Goal: Task Accomplishment & Management: Use online tool/utility

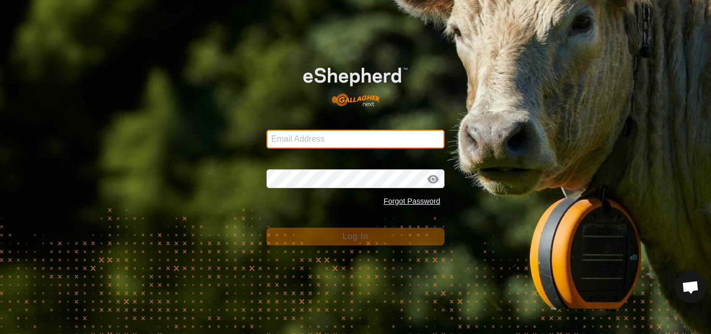
click at [312, 141] on input "Email Address" at bounding box center [356, 139] width 178 height 19
type input "[EMAIL_ADDRESS][DOMAIN_NAME]"
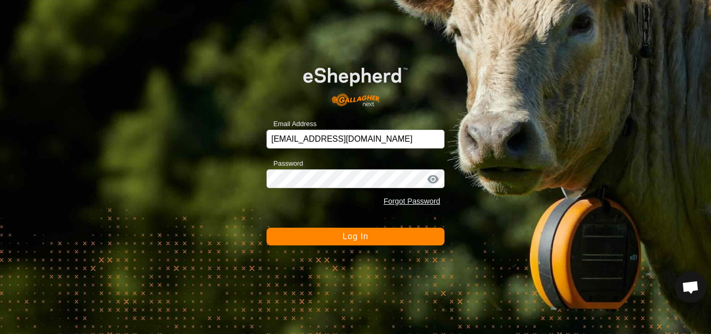
click at [348, 235] on span "Log In" at bounding box center [356, 236] width 26 height 9
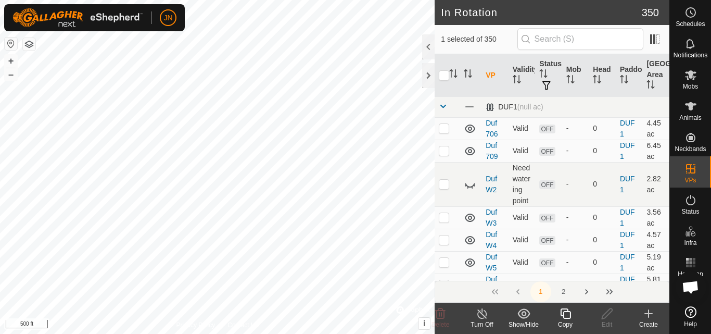
click at [565, 317] on icon at bounding box center [565, 313] width 13 height 12
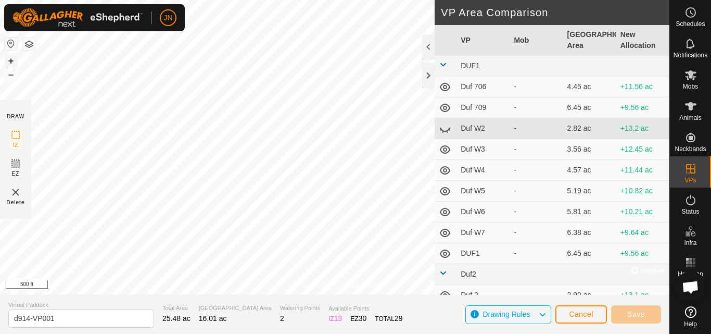
click at [9, 57] on button "+" at bounding box center [11, 61] width 12 height 12
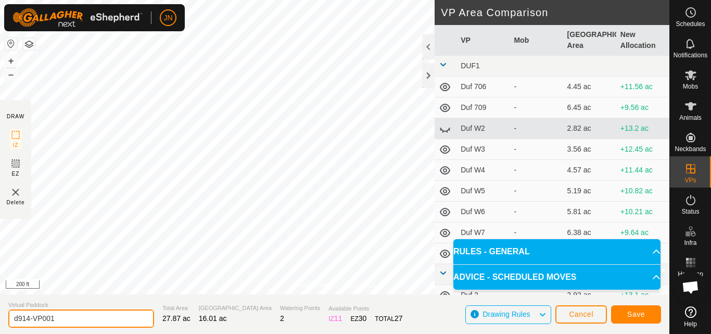
click at [62, 316] on input "d914-VP001" at bounding box center [81, 318] width 146 height 18
type input "d915"
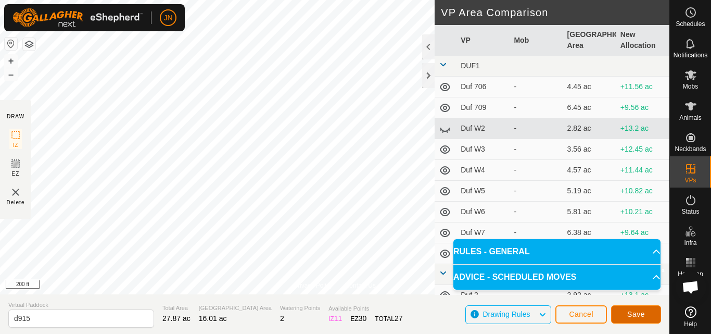
click at [636, 311] on span "Save" at bounding box center [637, 314] width 18 height 8
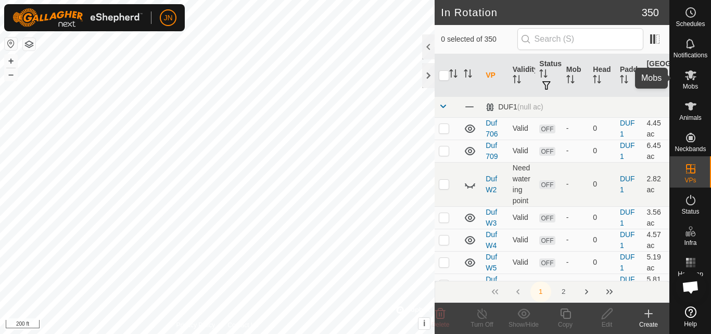
click at [692, 75] on icon at bounding box center [690, 75] width 11 height 10
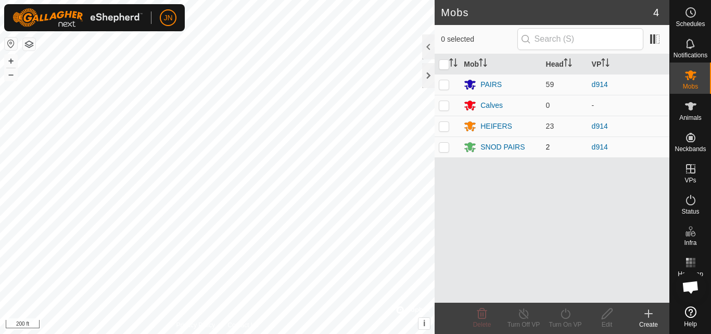
click at [444, 149] on p-checkbox at bounding box center [444, 147] width 10 height 8
checkbox input "true"
click at [442, 129] on p-checkbox at bounding box center [444, 126] width 10 height 8
checkbox input "true"
click at [444, 83] on p-checkbox at bounding box center [444, 84] width 10 height 8
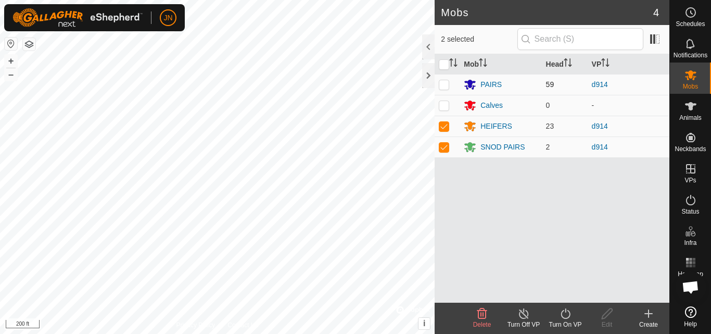
checkbox input "true"
click at [566, 315] on icon at bounding box center [565, 313] width 13 height 12
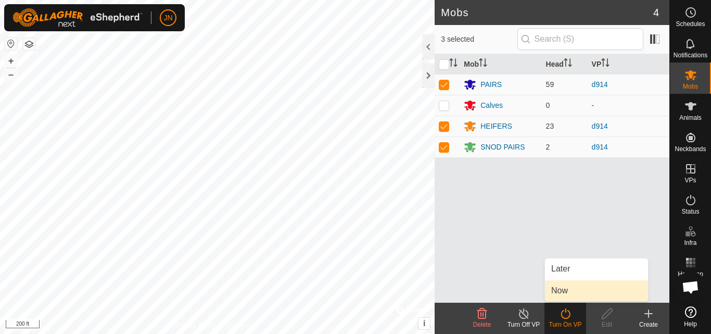
click at [561, 288] on link "Now" at bounding box center [596, 290] width 103 height 21
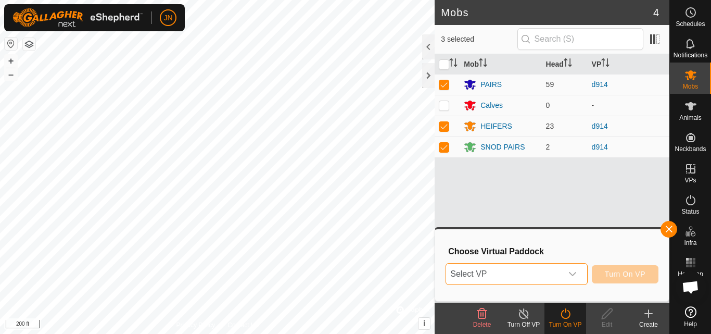
click at [528, 274] on span "Select VP" at bounding box center [504, 274] width 116 height 21
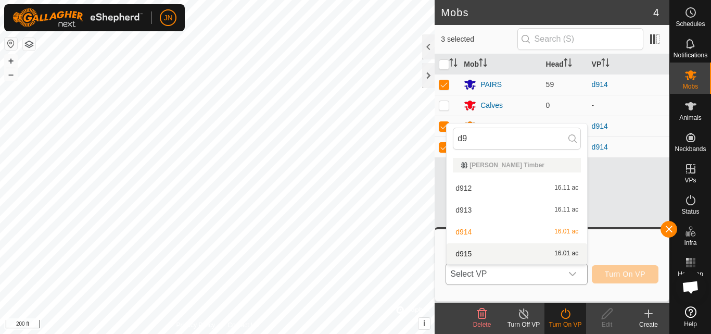
type input "d9"
click at [536, 255] on li "d915 16.01 ac" at bounding box center [517, 253] width 141 height 21
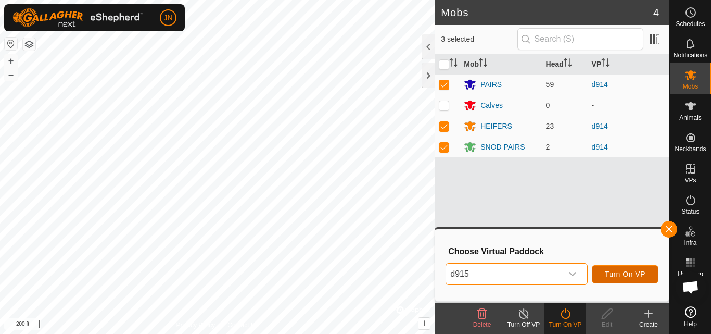
click at [630, 271] on span "Turn On VP" at bounding box center [625, 274] width 41 height 8
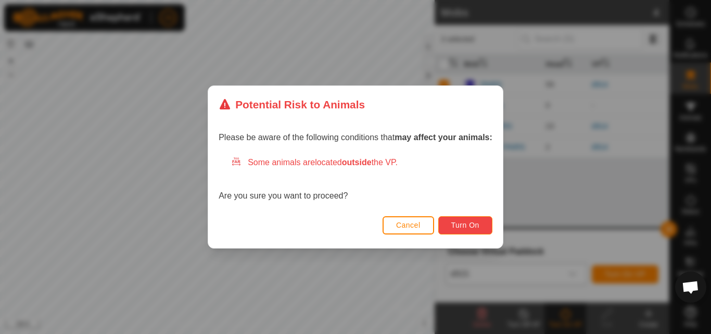
click at [471, 222] on span "Turn On" at bounding box center [466, 225] width 28 height 8
